Goal: Task Accomplishment & Management: Manage account settings

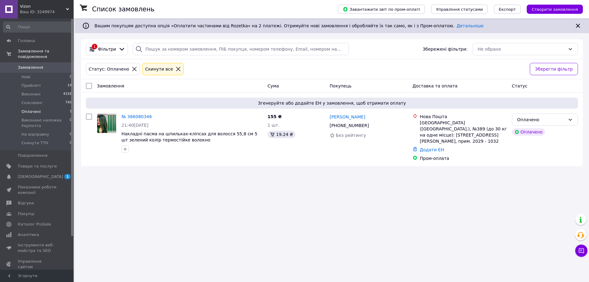
click at [41, 65] on span "Замовлення" at bounding box center [37, 68] width 39 height 6
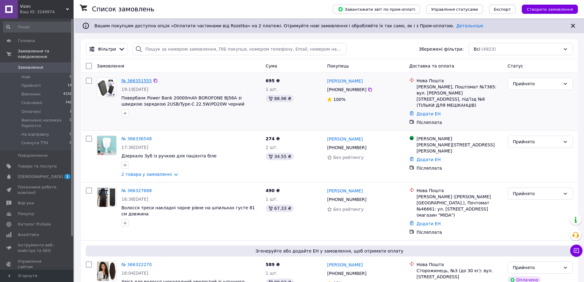
click at [133, 80] on link "№ 366351555" at bounding box center [136, 80] width 30 height 5
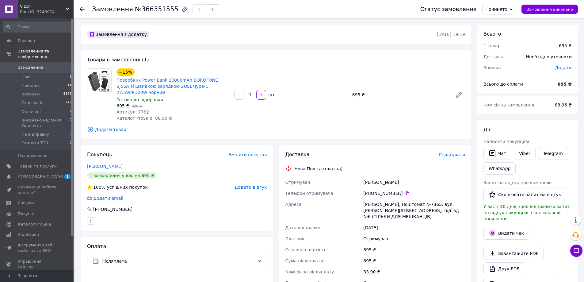
click at [111, 164] on link "[PERSON_NAME]" at bounding box center [105, 166] width 36 height 5
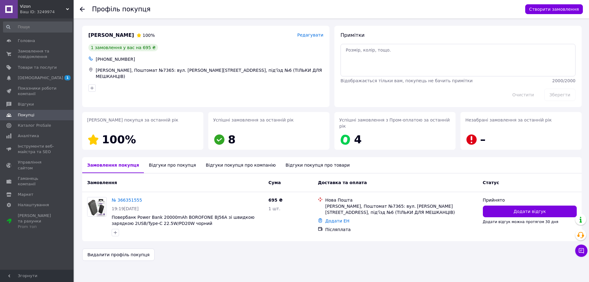
click at [162, 159] on div "Відгуки про покупця" at bounding box center [172, 165] width 57 height 16
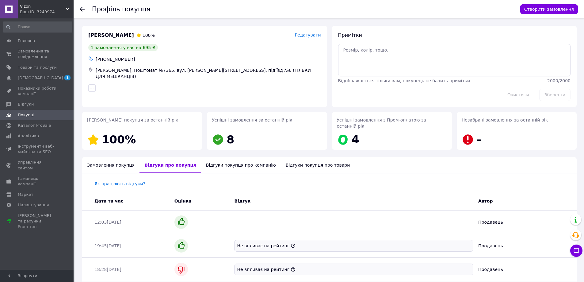
scroll to position [44, 0]
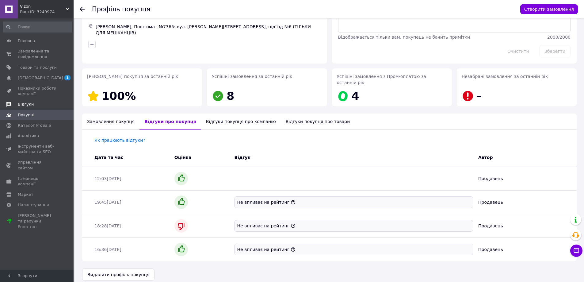
click at [34, 102] on span "Відгуки" at bounding box center [37, 105] width 39 height 6
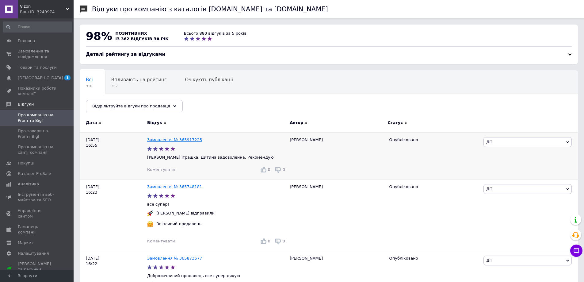
click at [163, 138] on link "Замовлення № 365917225" at bounding box center [174, 139] width 55 height 5
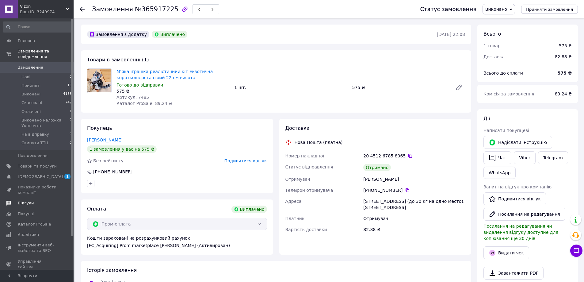
click at [25, 200] on span "Відгуки" at bounding box center [26, 203] width 16 height 6
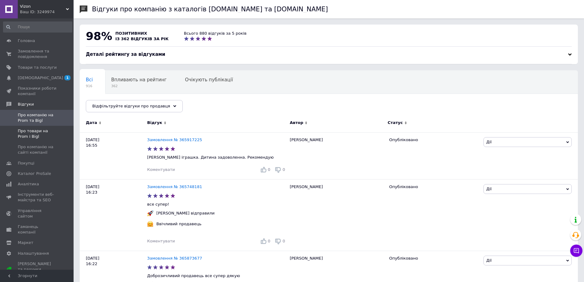
click at [21, 137] on span "Про товари на Prom і Bigl" at bounding box center [37, 133] width 39 height 11
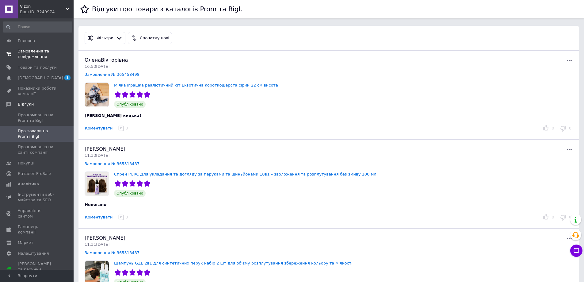
click at [40, 51] on span "Замовлення та повідомлення" at bounding box center [37, 53] width 39 height 11
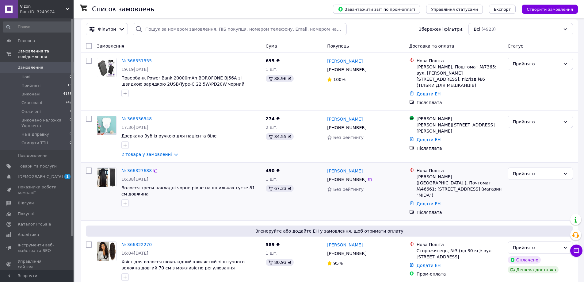
scroll to position [31, 0]
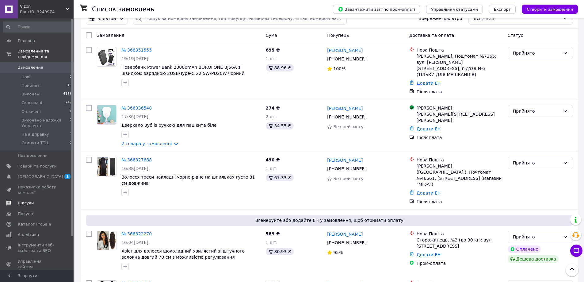
click at [27, 200] on span "Відгуки" at bounding box center [26, 203] width 16 height 6
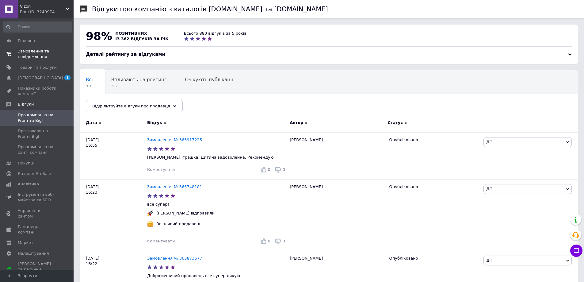
click at [44, 54] on span "Замовлення та повідомлення" at bounding box center [37, 53] width 39 height 11
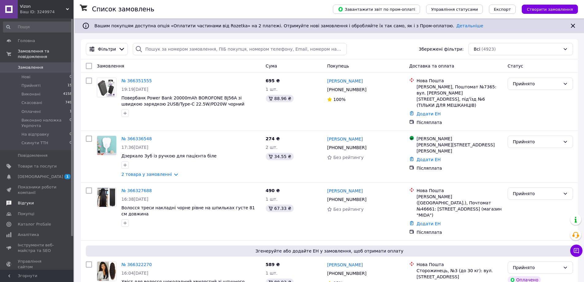
click at [39, 200] on span "Відгуки" at bounding box center [37, 203] width 39 height 6
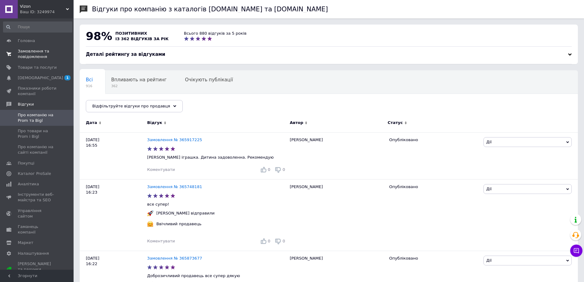
click at [46, 58] on span "Замовлення та повідомлення" at bounding box center [37, 53] width 39 height 11
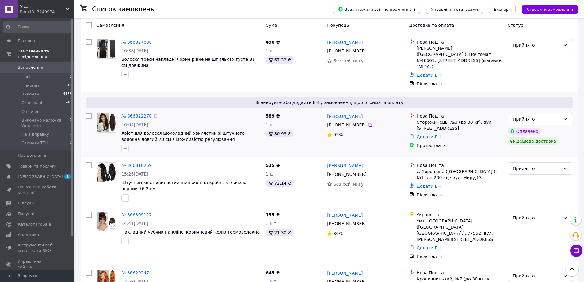
scroll to position [153, 0]
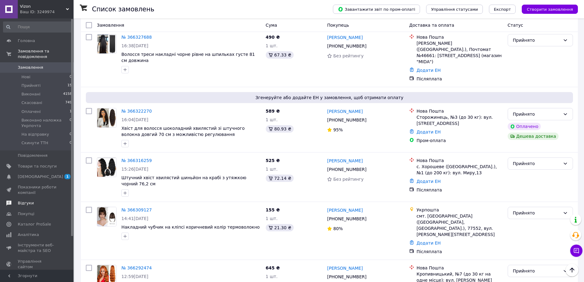
click at [40, 200] on span "Відгуки" at bounding box center [37, 203] width 39 height 6
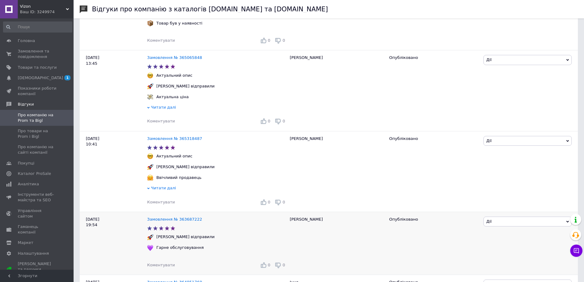
scroll to position [583, 0]
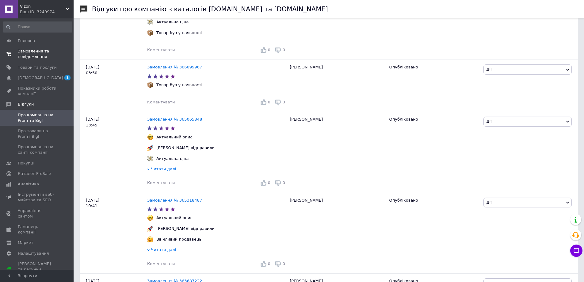
click at [29, 56] on span "Замовлення та повідомлення" at bounding box center [37, 53] width 39 height 11
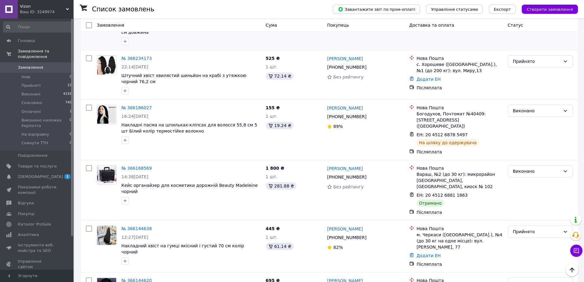
scroll to position [705, 0]
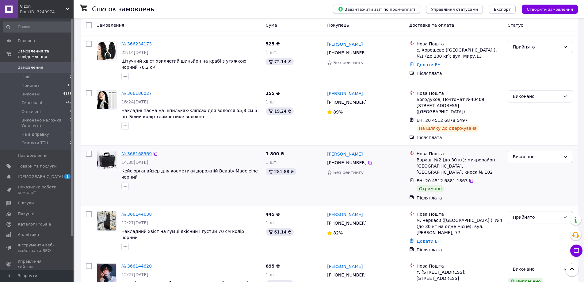
click at [125, 151] on link "№ 366168569" at bounding box center [136, 153] width 30 height 5
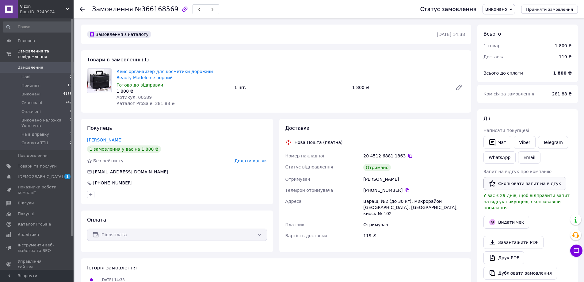
click at [549, 181] on button "Скопіювати запит на відгук" at bounding box center [525, 183] width 83 height 13
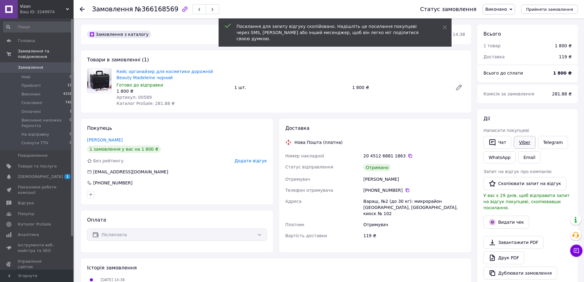
click at [524, 142] on link "Viber" at bounding box center [524, 142] width 21 height 13
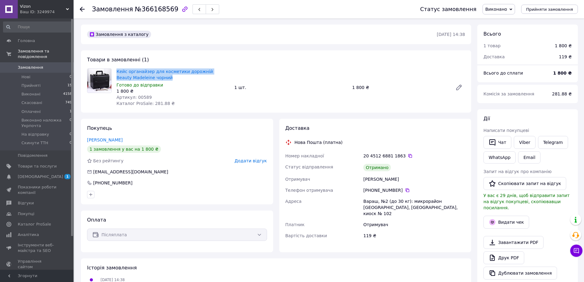
drag, startPoint x: 117, startPoint y: 65, endPoint x: 160, endPoint y: 77, distance: 45.0
click at [160, 77] on div "Товари в замовленні (1) Кейс органайзер для косметики дорожній Beauty Madeleine…" at bounding box center [276, 81] width 390 height 62
copy link "Кейс органайзер для косметики дорожній Beauty [PERSON_NAME]"
click at [104, 136] on div "Покупець Мороз Татьяна 1 замовлення у вас на 1 800 ₴ Без рейтингу Додати відгук…" at bounding box center [177, 162] width 192 height 86
click at [104, 138] on link "Мороз Татьяна" at bounding box center [105, 139] width 36 height 5
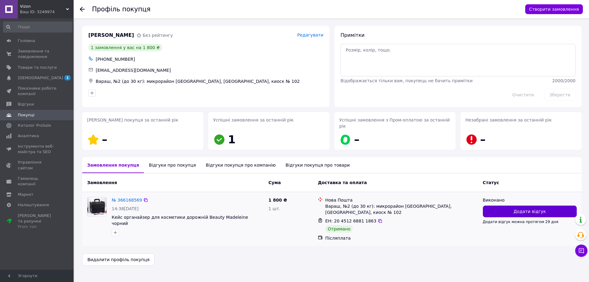
click at [509, 205] on button "Додати відгук" at bounding box center [530, 211] width 94 height 12
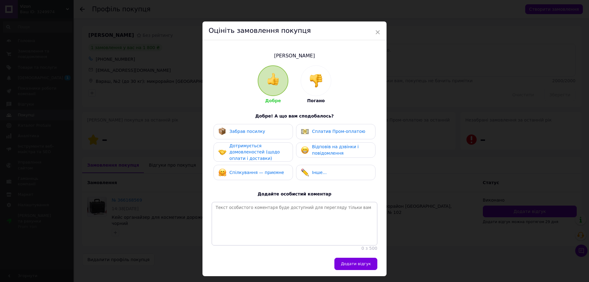
click at [252, 138] on div "Забрав посилку" at bounding box center [252, 131] width 79 height 15
click at [315, 148] on span "Відповів на дзвінки і повідомлення" at bounding box center [335, 149] width 47 height 11
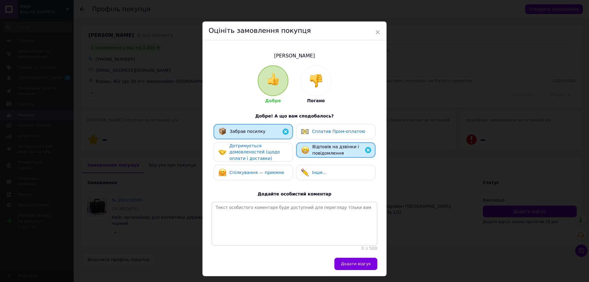
click at [275, 151] on div "Дотримується домовленостей (щодо оплати і доставки)" at bounding box center [258, 152] width 58 height 19
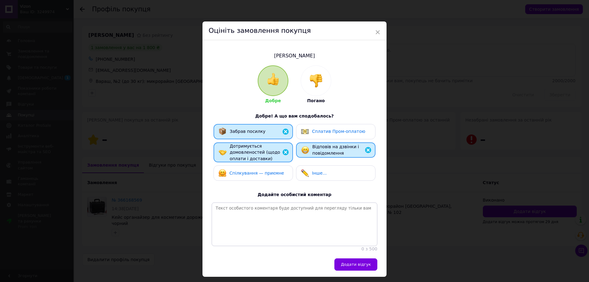
click at [269, 165] on div "Спілкування — приємне" at bounding box center [252, 172] width 79 height 15
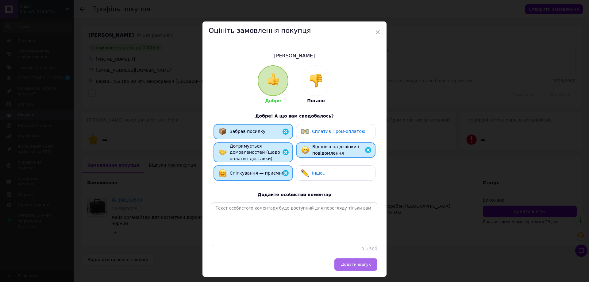
click at [368, 263] on button "Додати відгук" at bounding box center [355, 264] width 43 height 12
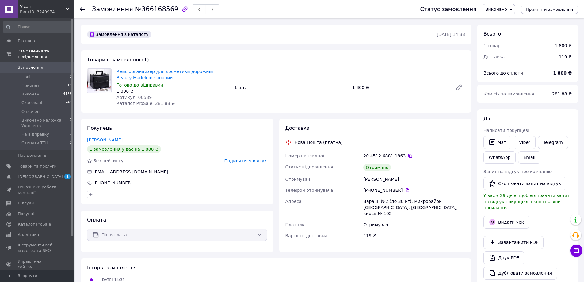
click at [211, 10] on icon "button" at bounding box center [213, 10] width 4 height 4
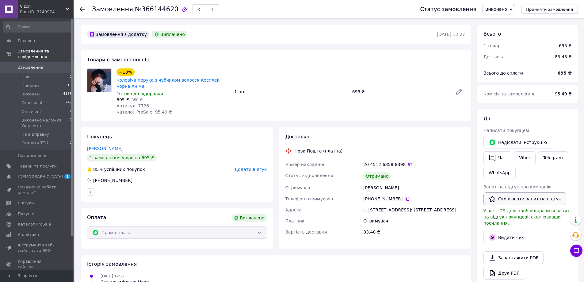
click at [547, 200] on button "Скопіювати запит на відгук" at bounding box center [525, 198] width 83 height 13
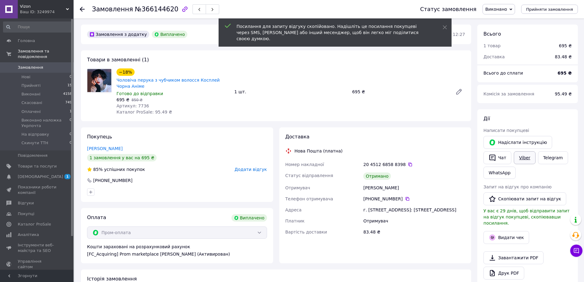
click at [528, 160] on link "Viber" at bounding box center [524, 157] width 21 height 13
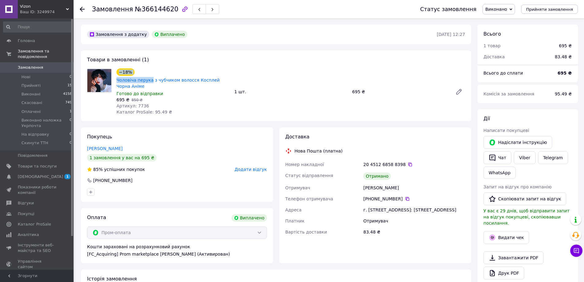
drag, startPoint x: 115, startPoint y: 75, endPoint x: 149, endPoint y: 83, distance: 34.2
click at [149, 83] on div "−18% Чоловіча перука з чубчиком волосся Косплей Чорна Аніме Готово до відправки…" at bounding box center [173, 91] width 118 height 49
click at [131, 85] on span "Чоловіча перука з чубчиком волосся Косплей Чорна Аніме" at bounding box center [173, 83] width 113 height 12
drag, startPoint x: 115, startPoint y: 76, endPoint x: 129, endPoint y: 86, distance: 16.8
click at [129, 86] on div "−18% Чоловіча перука з чубчиком волосся Косплей Чорна Аніме Готово до відправки…" at bounding box center [173, 91] width 118 height 49
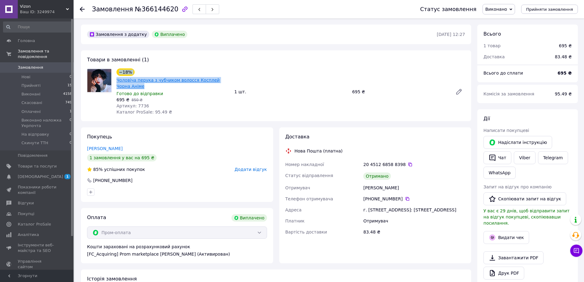
copy div "−18% Чоловіча перука з чубчиком волосся Косплей Чорна Аніме"
click at [108, 153] on div "Покупець Тимошенко Тимофій 1 замовлення у вас на 695 ₴ 85% успішних покупок Дод…" at bounding box center [177, 164] width 192 height 75
click at [109, 148] on link "Тимошенко Тимофій" at bounding box center [105, 148] width 36 height 5
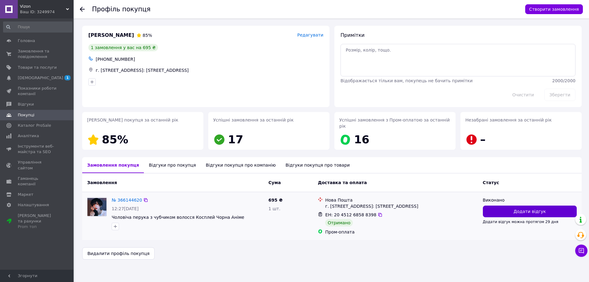
click at [534, 208] on span "Додати відгук" at bounding box center [529, 211] width 32 height 6
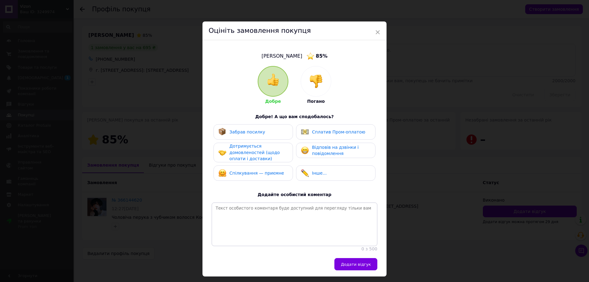
drag, startPoint x: 296, startPoint y: 125, endPoint x: 296, endPoint y: 129, distance: 3.7
click at [296, 125] on div "Сплатив Пром-оплатою" at bounding box center [335, 131] width 79 height 15
drag, startPoint x: 279, startPoint y: 133, endPoint x: 313, endPoint y: 147, distance: 37.0
click at [282, 135] on div "Забрав посилку" at bounding box center [253, 132] width 70 height 8
drag, startPoint x: 313, startPoint y: 147, endPoint x: 278, endPoint y: 156, distance: 36.1
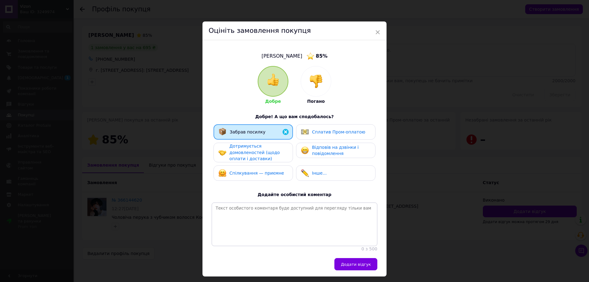
click at [312, 148] on span "Відповів на дзвінки і повідомлення" at bounding box center [335, 150] width 47 height 11
click at [278, 156] on div "Дотримується домовленостей (щодо оплати і доставки)" at bounding box center [258, 152] width 58 height 19
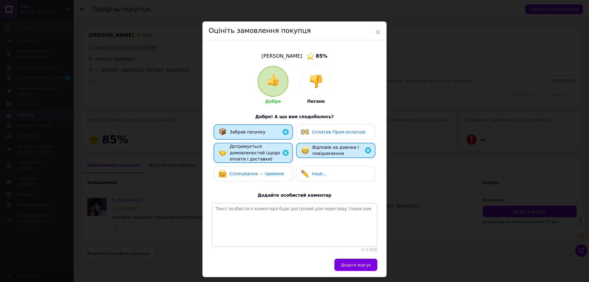
drag, startPoint x: 319, startPoint y: 135, endPoint x: 274, endPoint y: 175, distance: 59.8
click at [319, 136] on div "Сплатив Пром-оплатою" at bounding box center [335, 131] width 79 height 15
drag, startPoint x: 267, startPoint y: 174, endPoint x: 303, endPoint y: 256, distance: 89.4
click at [267, 176] on div "Спілкування — приємне" at bounding box center [251, 174] width 66 height 8
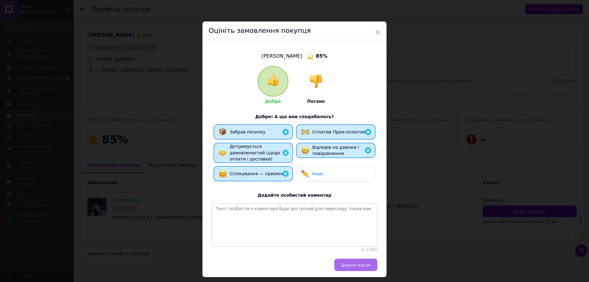
click at [356, 263] on button "Додати відгук" at bounding box center [355, 265] width 43 height 12
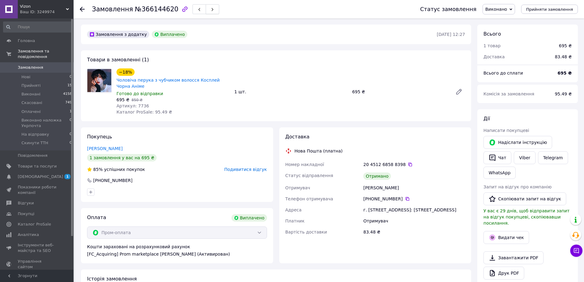
click at [207, 9] on button "button" at bounding box center [212, 9] width 13 height 10
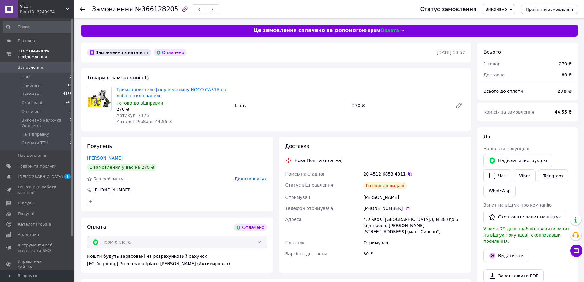
click at [207, 9] on button "button" at bounding box center [212, 9] width 13 height 10
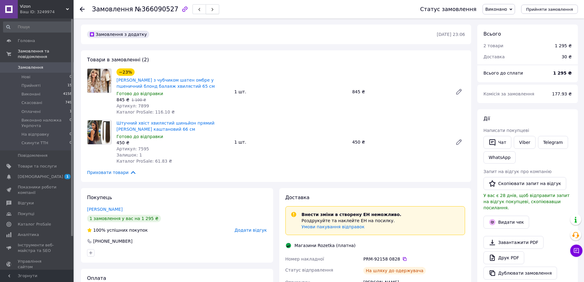
click at [207, 9] on button "button" at bounding box center [212, 9] width 13 height 10
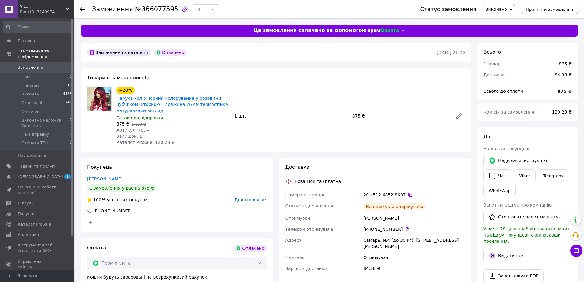
click at [208, 9] on button "button" at bounding box center [212, 9] width 13 height 10
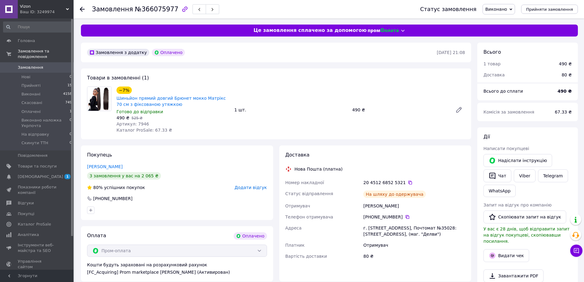
click at [193, 9] on button "button" at bounding box center [199, 9] width 13 height 10
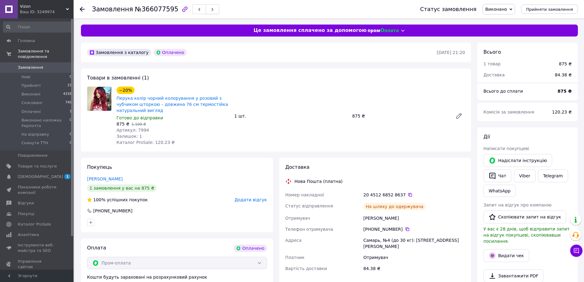
click at [206, 11] on button "button" at bounding box center [212, 9] width 13 height 10
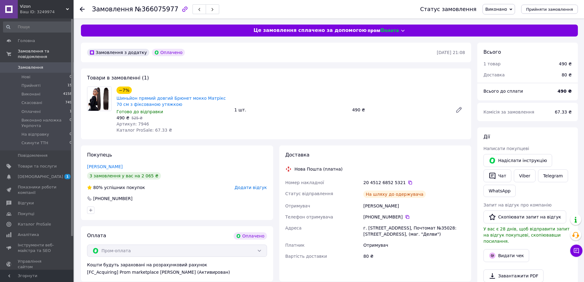
click at [206, 11] on button "button" at bounding box center [212, 9] width 13 height 10
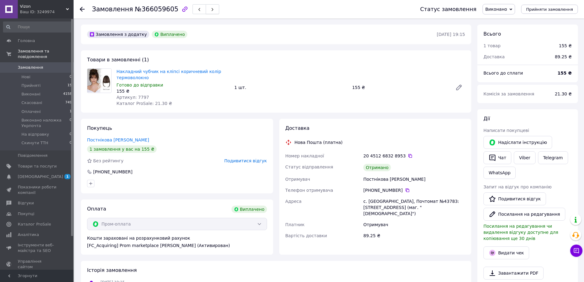
click at [206, 11] on button "button" at bounding box center [212, 9] width 13 height 10
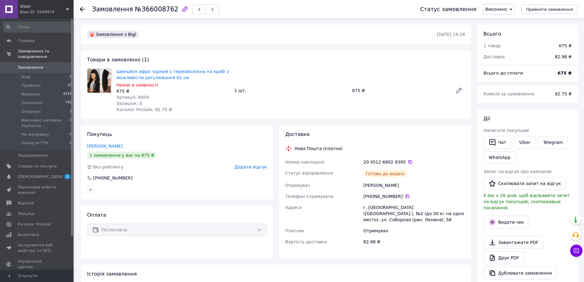
click at [206, 11] on button "button" at bounding box center [212, 9] width 13 height 10
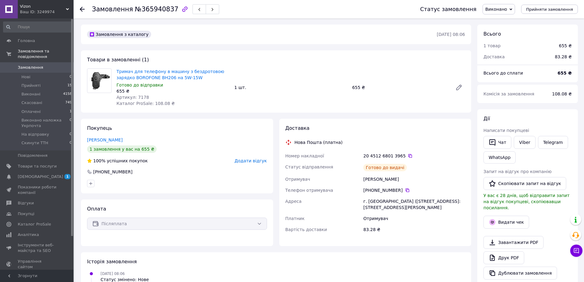
click at [206, 11] on button "button" at bounding box center [212, 9] width 13 height 10
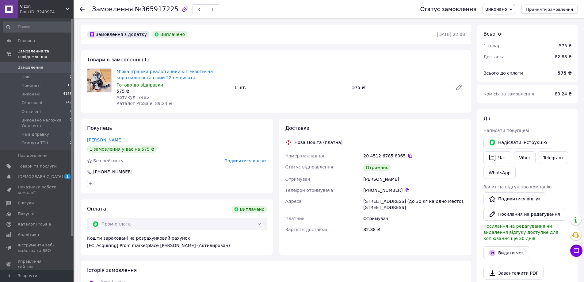
click at [52, 65] on span "Замовлення" at bounding box center [37, 68] width 39 height 6
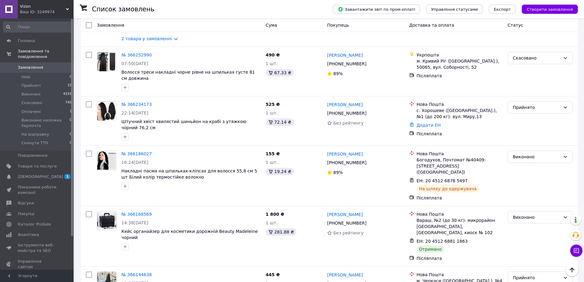
scroll to position [644, 0]
